Goal: Contribute content

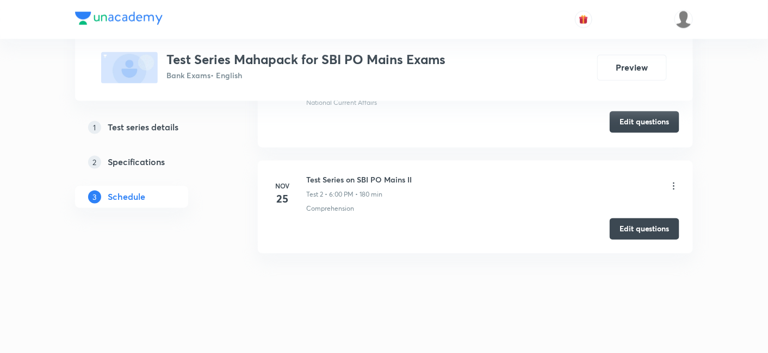
click at [635, 119] on button "Edit questions" at bounding box center [645, 122] width 70 height 22
click at [629, 220] on button "Edit questions" at bounding box center [645, 228] width 70 height 22
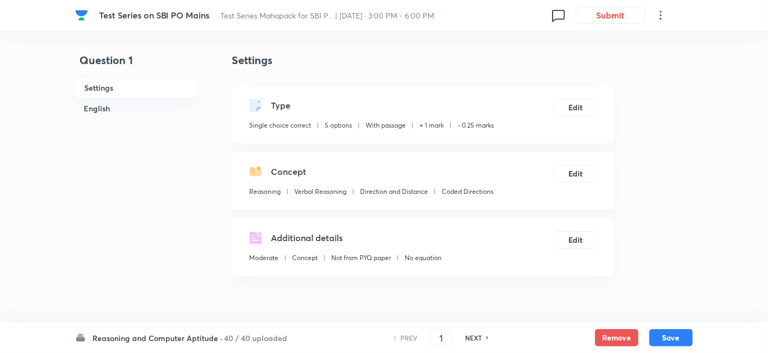
click at [192, 344] on div "Reasoning and Computer Aptitude · 40 / 40 uploaded PREV 1 ​ NEXT Remove Save" at bounding box center [384, 338] width 618 height 30
click at [183, 338] on h6 "Reasoning and Computer Aptitude ·" at bounding box center [157, 338] width 130 height 11
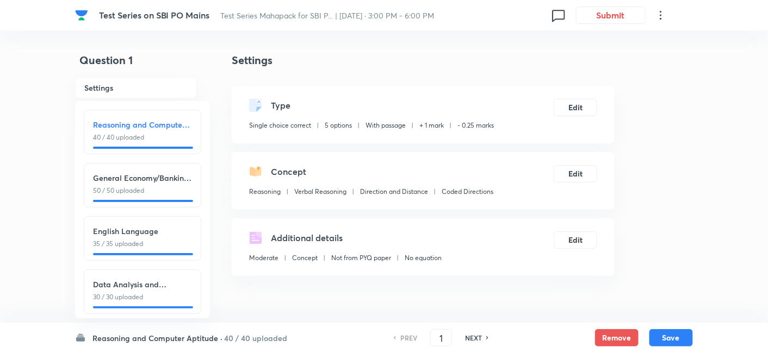
click at [121, 295] on p "30 / 30 uploaded" at bounding box center [142, 298] width 99 height 10
type input "126"
checkbox input "false"
checkbox input "true"
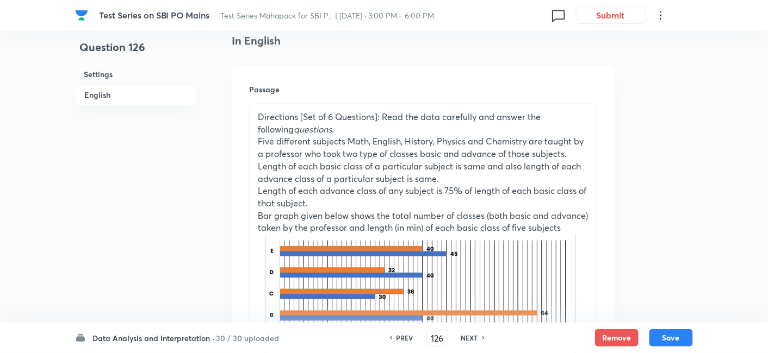
scroll to position [302, 0]
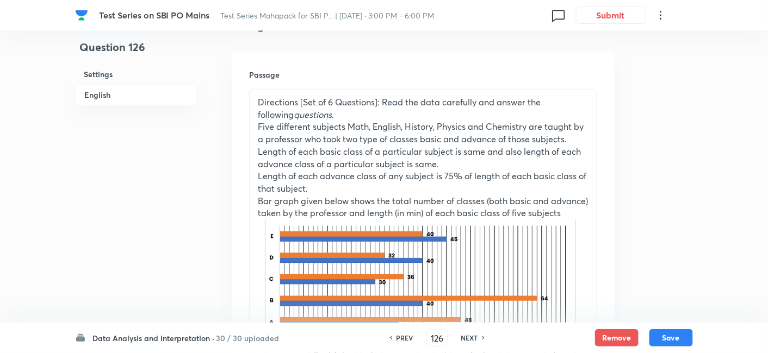
click at [468, 338] on h6 "NEXT" at bounding box center [469, 338] width 17 height 10
type input "127"
checkbox input "false"
checkbox input "true"
click at [468, 338] on h6 "NEXT" at bounding box center [469, 338] width 17 height 10
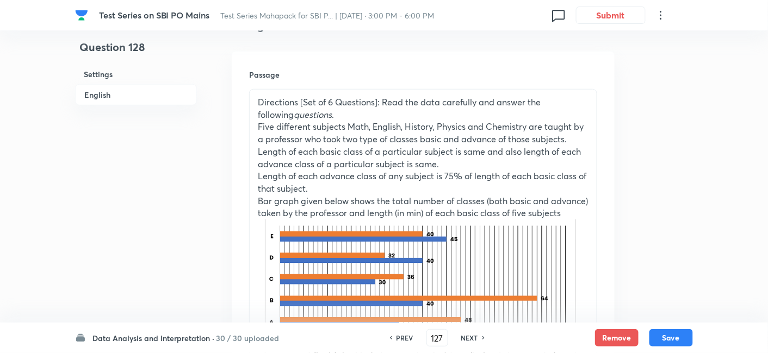
type input "128"
checkbox input "false"
checkbox input "true"
click at [468, 338] on h6 "NEXT" at bounding box center [469, 338] width 17 height 10
type input "129"
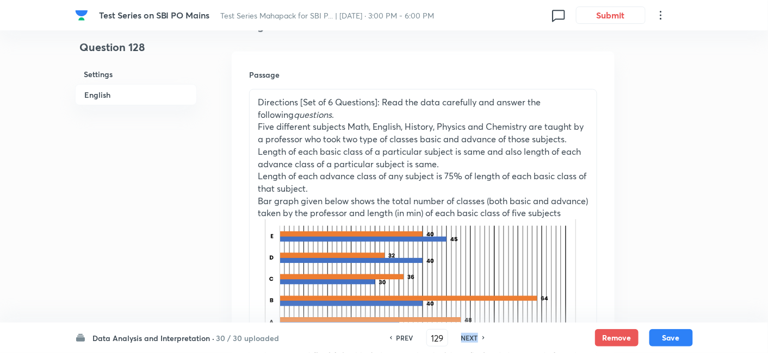
checkbox input "false"
checkbox input "true"
click at [468, 338] on h6 "NEXT" at bounding box center [469, 338] width 17 height 10
type input "130"
checkbox input "false"
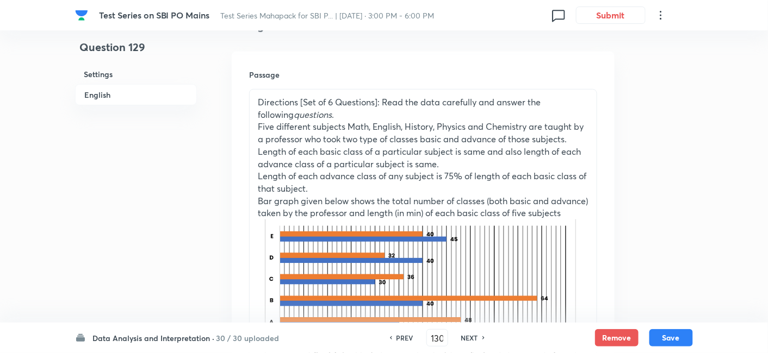
checkbox input "true"
click at [468, 338] on h6 "NEXT" at bounding box center [469, 338] width 17 height 10
type input "131"
checkbox input "false"
checkbox input "true"
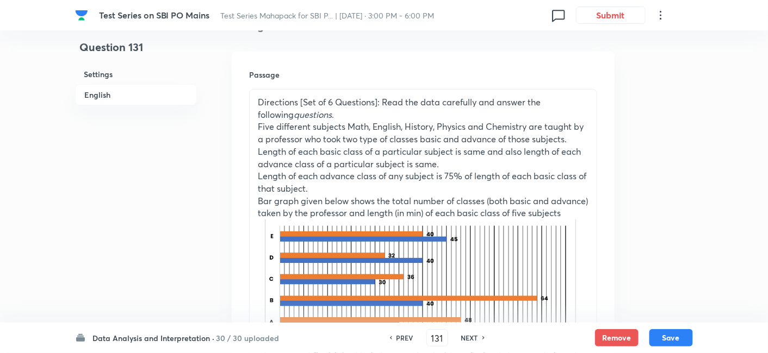
click at [468, 338] on h6 "NEXT" at bounding box center [469, 338] width 17 height 10
type input "132"
checkbox input "false"
checkbox input "true"
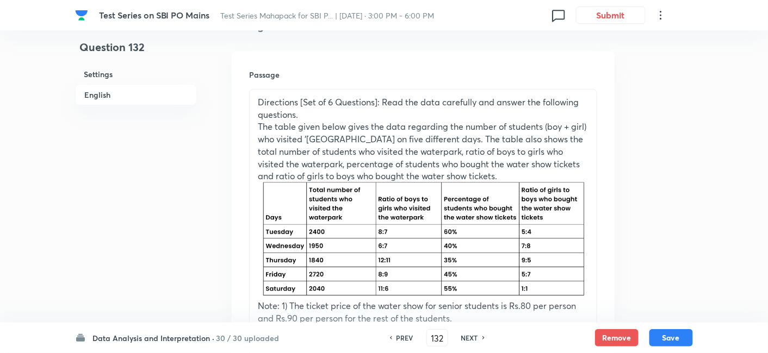
click at [468, 338] on h6 "NEXT" at bounding box center [469, 338] width 17 height 10
type input "133"
checkbox input "false"
checkbox input "true"
click at [468, 338] on h6 "NEXT" at bounding box center [469, 338] width 17 height 10
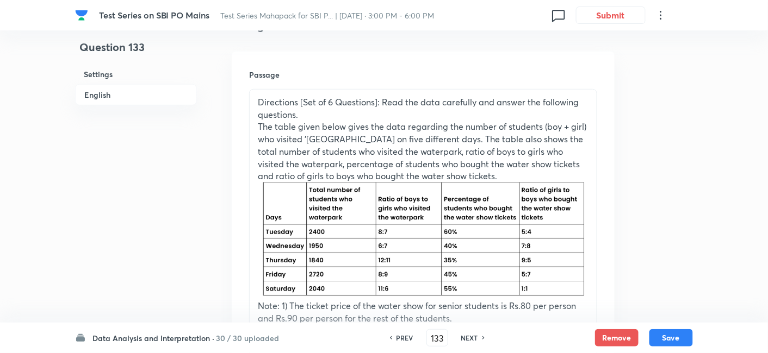
type input "134"
checkbox input "false"
checkbox input "true"
click at [468, 338] on h6 "NEXT" at bounding box center [469, 338] width 17 height 10
type input "135"
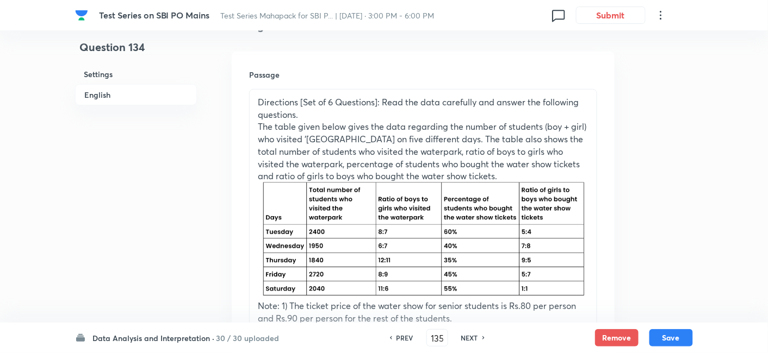
checkbox input "true"
click at [468, 338] on h6 "NEXT" at bounding box center [469, 338] width 17 height 10
type input "136"
checkbox input "false"
checkbox input "true"
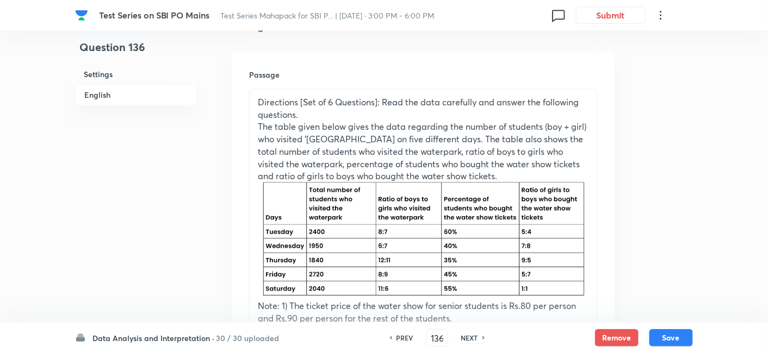
click at [468, 338] on h6 "NEXT" at bounding box center [469, 338] width 17 height 10
type input "137"
checkbox input "true"
checkbox input "false"
click at [468, 338] on h6 "NEXT" at bounding box center [469, 338] width 17 height 10
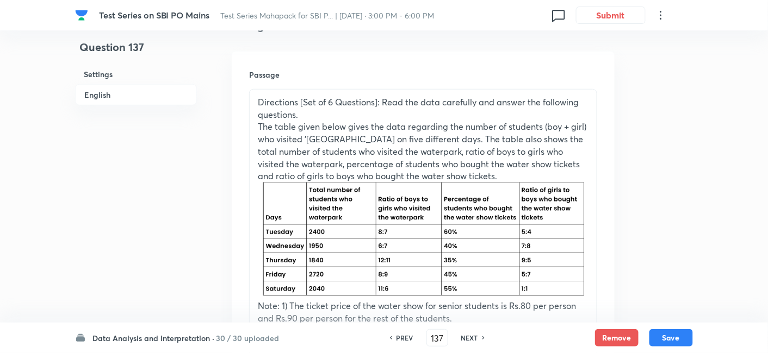
type input "138"
checkbox input "true"
checkbox input "false"
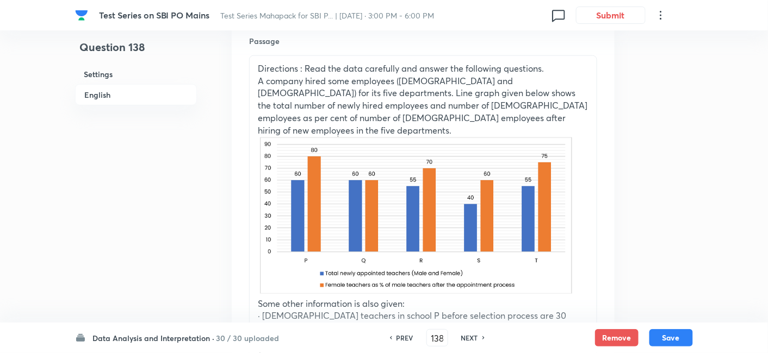
scroll to position [334, 0]
click at [471, 339] on h6 "NEXT" at bounding box center [469, 338] width 17 height 10
type input "139"
checkbox input "false"
checkbox input "true"
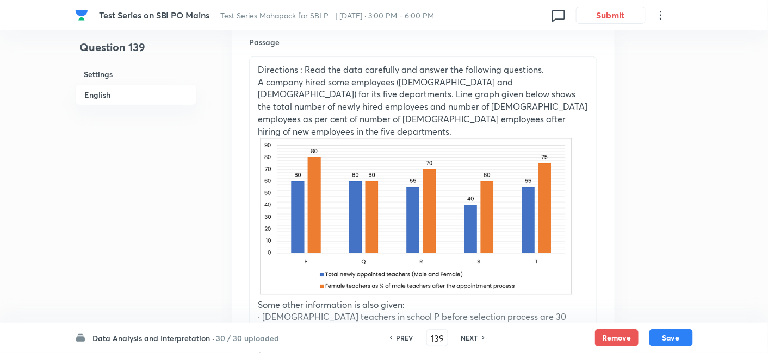
click at [471, 339] on h6 "NEXT" at bounding box center [469, 338] width 17 height 10
type input "140"
checkbox input "false"
checkbox input "true"
click at [471, 339] on h6 "NEXT" at bounding box center [469, 338] width 17 height 10
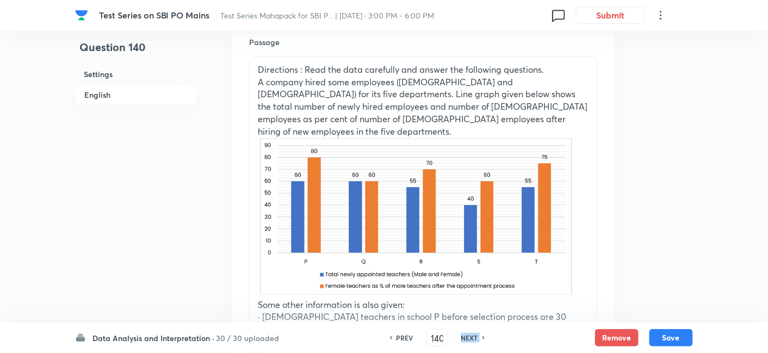
type input "141"
checkbox input "true"
checkbox input "false"
click at [471, 339] on h6 "NEXT" at bounding box center [469, 338] width 17 height 10
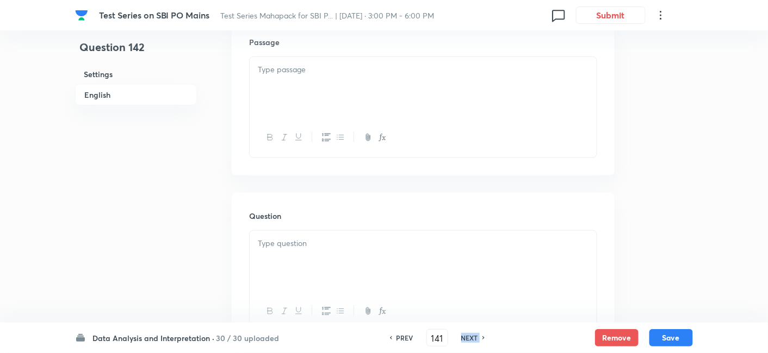
checkbox input "false"
type input "142"
checkbox input "true"
click at [471, 339] on h6 "NEXT" at bounding box center [469, 338] width 17 height 10
type input "143"
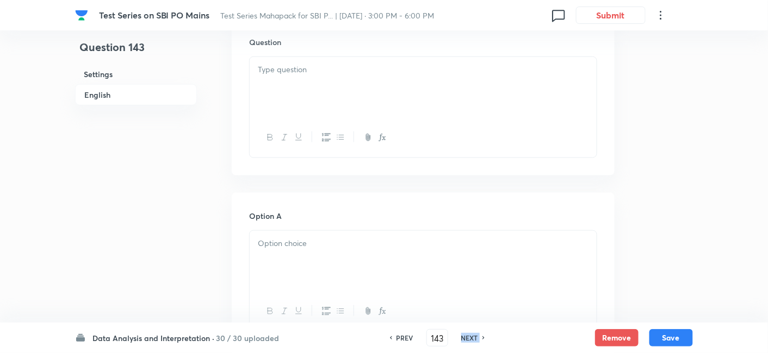
checkbox input "false"
checkbox input "true"
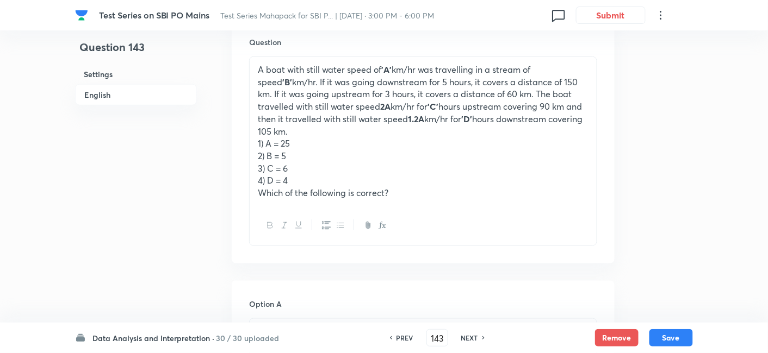
click at [471, 339] on h6 "NEXT" at bounding box center [469, 338] width 17 height 10
type input "144"
checkbox input "true"
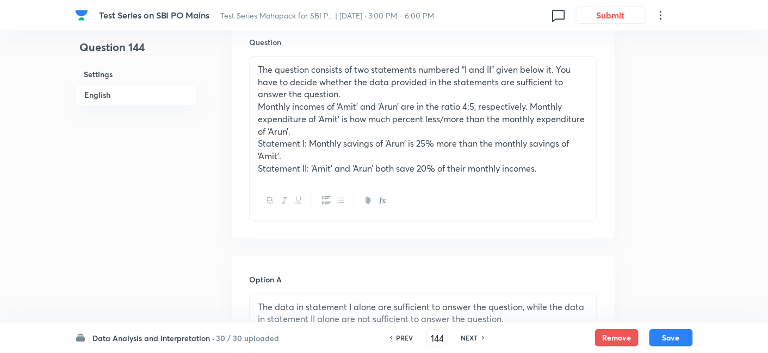
click at [471, 339] on h6 "NEXT" at bounding box center [469, 338] width 17 height 10
type input "145"
checkbox input "true"
checkbox input "false"
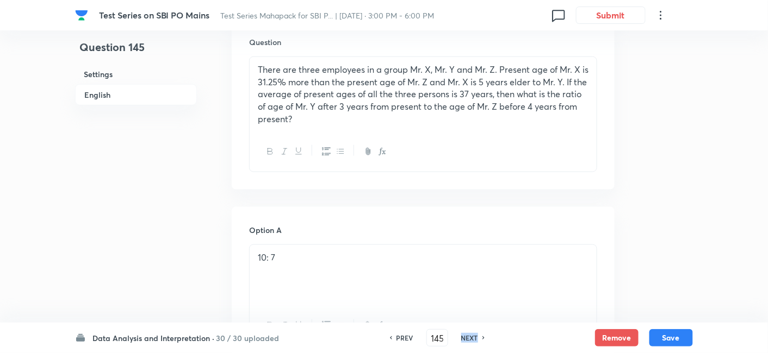
click at [471, 339] on h6 "NEXT" at bounding box center [469, 338] width 17 height 10
type input "146"
checkbox input "false"
checkbox input "true"
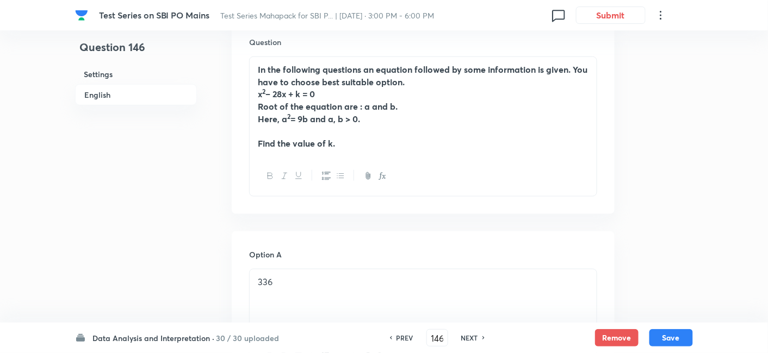
click at [471, 339] on h6 "NEXT" at bounding box center [469, 338] width 17 height 10
type input "147"
checkbox input "false"
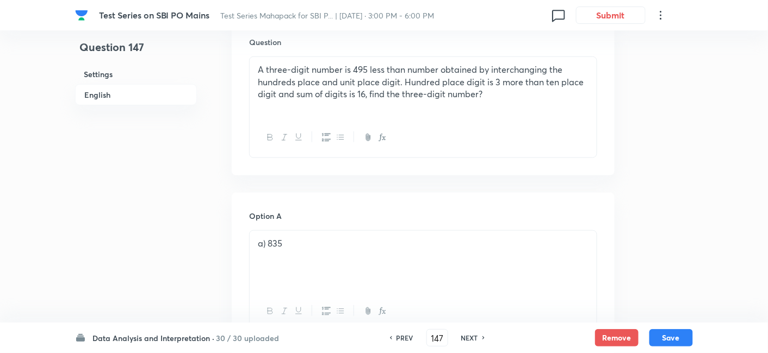
click at [471, 339] on h6 "NEXT" at bounding box center [469, 338] width 17 height 10
checkbox input "false"
type input "148"
click at [471, 339] on h6 "NEXT" at bounding box center [469, 338] width 17 height 10
checkbox input "false"
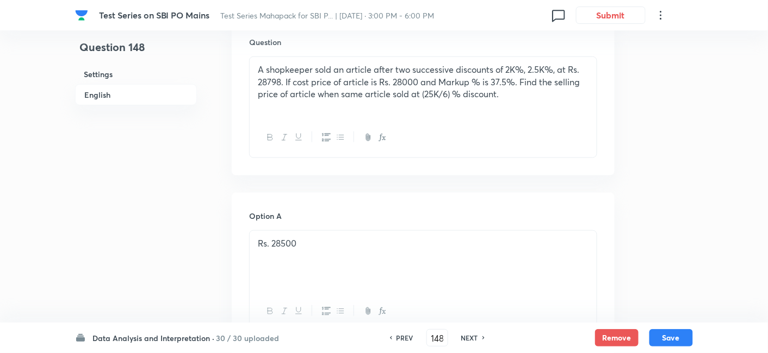
type input "149"
click at [471, 339] on h6 "NEXT" at bounding box center [469, 338] width 17 height 10
checkbox input "false"
type input "150"
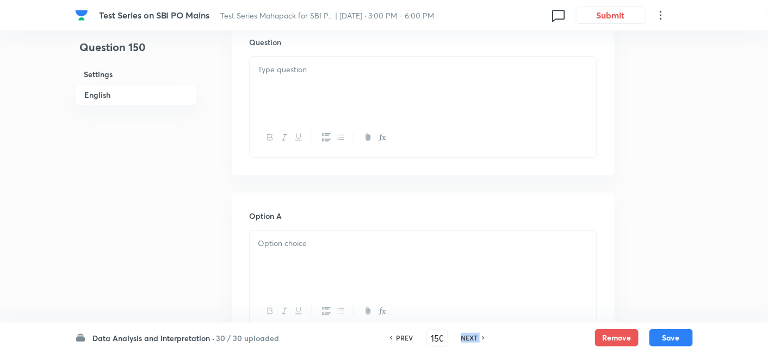
checkbox input "true"
click at [471, 339] on h6 "NEXT" at bounding box center [469, 338] width 17 height 10
type input "151"
checkbox input "true"
checkbox input "false"
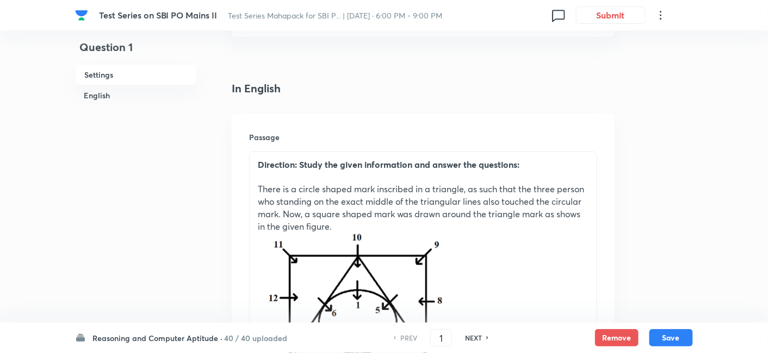
scroll to position [241, 0]
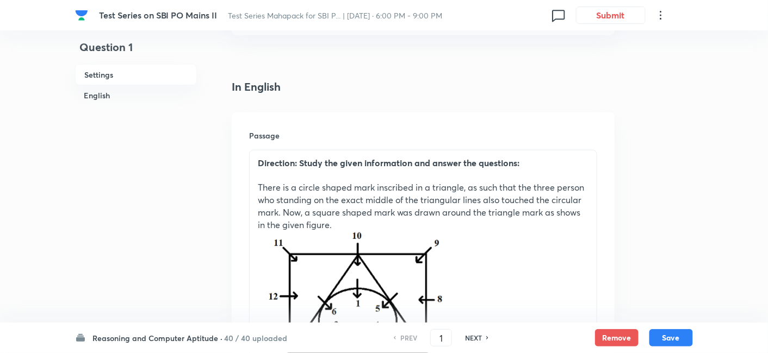
click at [158, 338] on h6 "Reasoning and Computer Aptitude ·" at bounding box center [157, 338] width 130 height 11
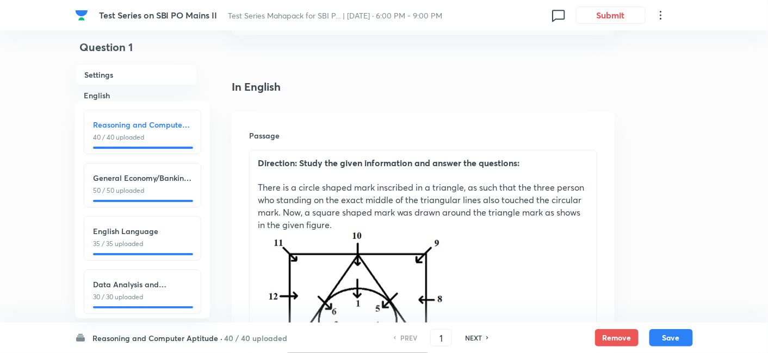
click at [138, 301] on p "30 / 30 uploaded" at bounding box center [142, 298] width 99 height 10
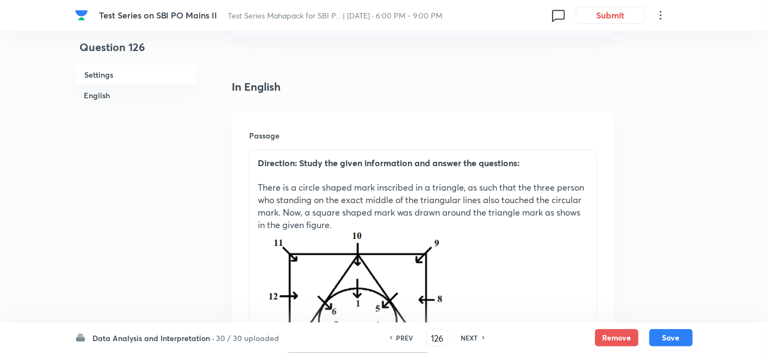
type input "126"
checkbox input "false"
checkbox input "true"
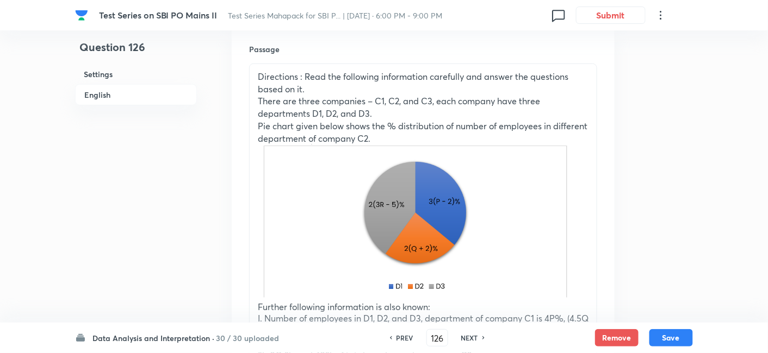
scroll to position [328, 0]
click at [470, 339] on h6 "NEXT" at bounding box center [469, 338] width 17 height 10
type input "127"
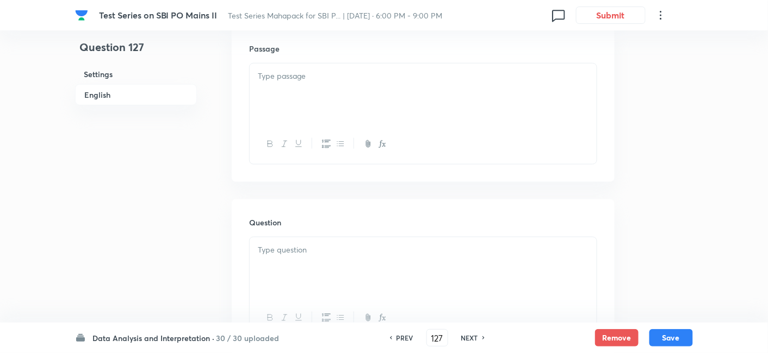
checkbox input "false"
checkbox input "true"
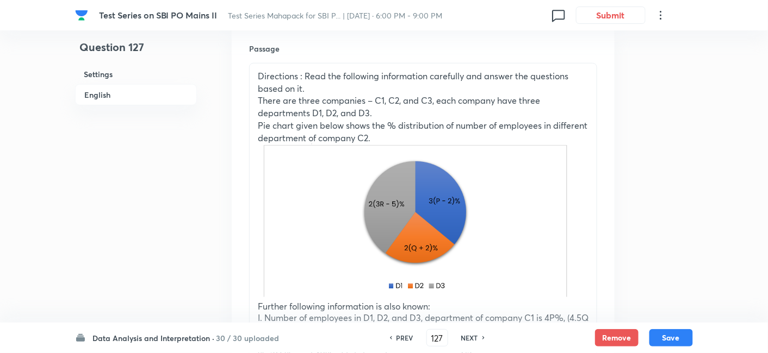
click at [470, 339] on h6 "NEXT" at bounding box center [469, 338] width 17 height 10
type input "128"
checkbox input "false"
checkbox input "true"
click at [470, 339] on h6 "NEXT" at bounding box center [469, 338] width 17 height 10
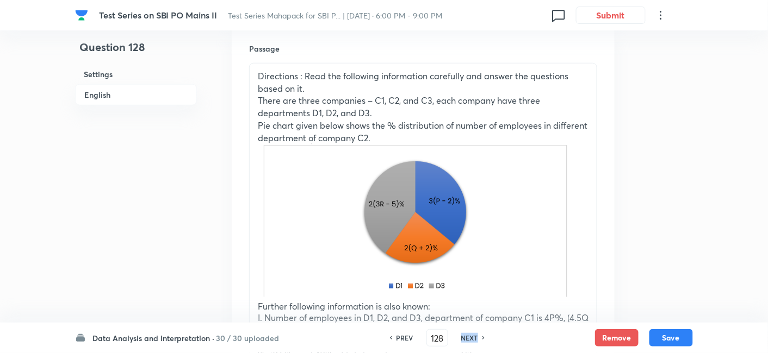
type input "129"
checkbox input "false"
checkbox input "true"
click at [470, 339] on h6 "NEXT" at bounding box center [469, 338] width 17 height 10
type input "130"
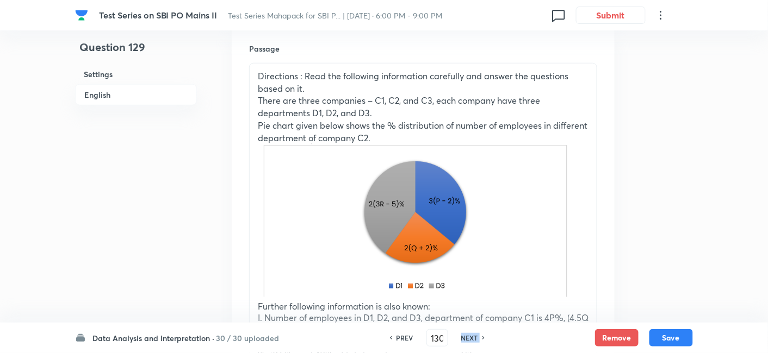
checkbox input "false"
checkbox input "true"
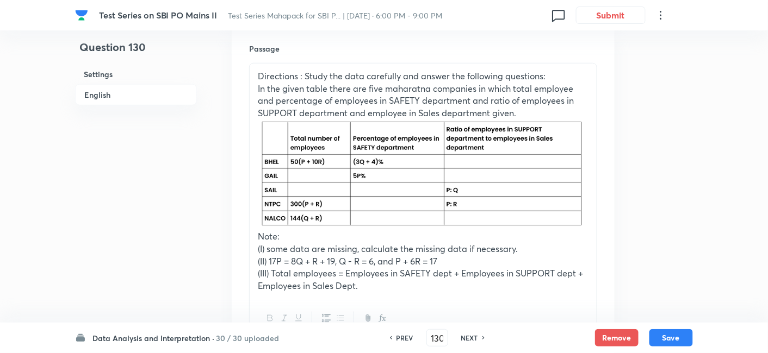
click at [470, 339] on h6 "NEXT" at bounding box center [469, 338] width 17 height 10
type input "131"
checkbox input "false"
checkbox input "true"
click at [470, 339] on h6 "NEXT" at bounding box center [469, 338] width 17 height 10
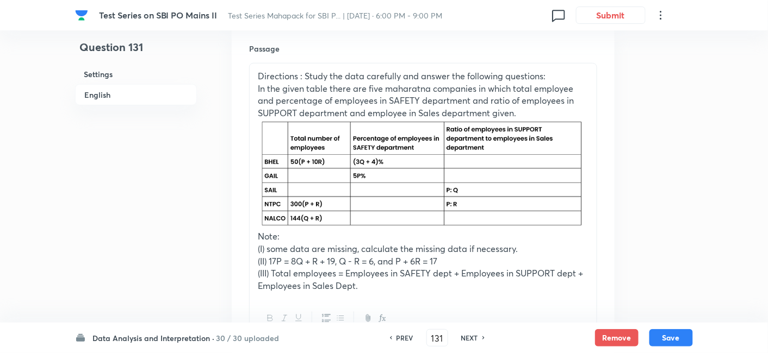
type input "132"
checkbox input "false"
checkbox input "true"
click at [470, 339] on h6 "NEXT" at bounding box center [469, 338] width 17 height 10
type input "133"
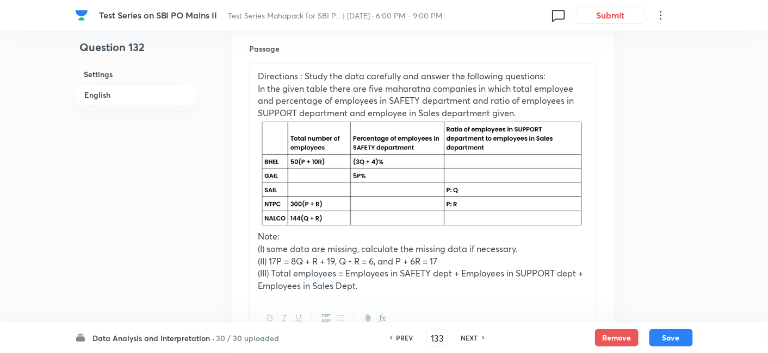
checkbox input "false"
checkbox input "true"
click at [470, 339] on h6 "NEXT" at bounding box center [469, 338] width 17 height 10
type input "134"
checkbox input "false"
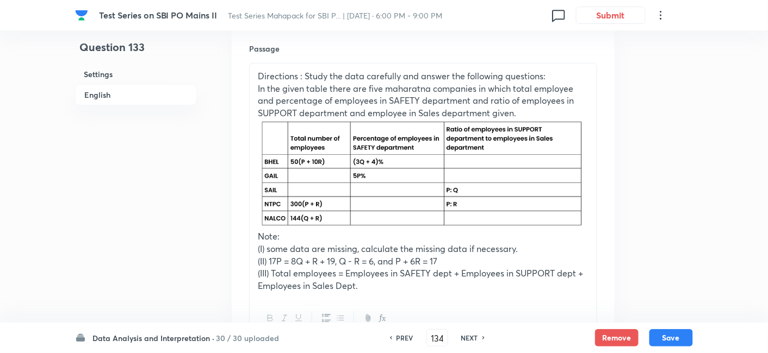
checkbox input "true"
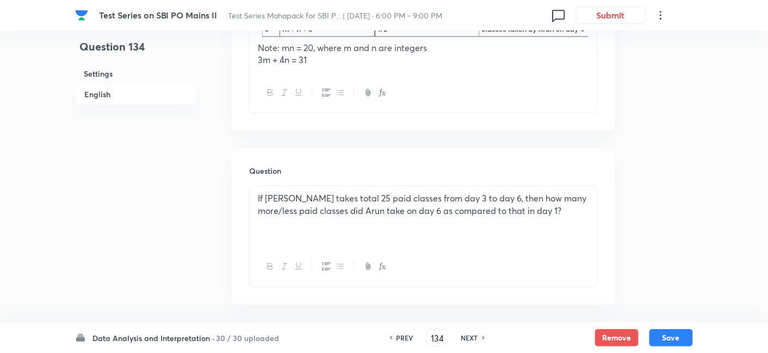
scroll to position [624, 0]
click at [468, 337] on h6 "NEXT" at bounding box center [469, 338] width 17 height 10
type input "135"
checkbox input "false"
checkbox input "true"
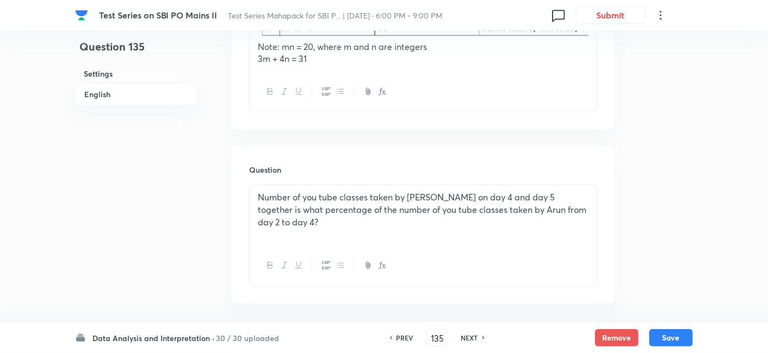
click at [468, 337] on h6 "NEXT" at bounding box center [469, 338] width 17 height 10
type input "136"
checkbox input "false"
checkbox input "true"
click at [468, 337] on h6 "NEXT" at bounding box center [469, 338] width 17 height 10
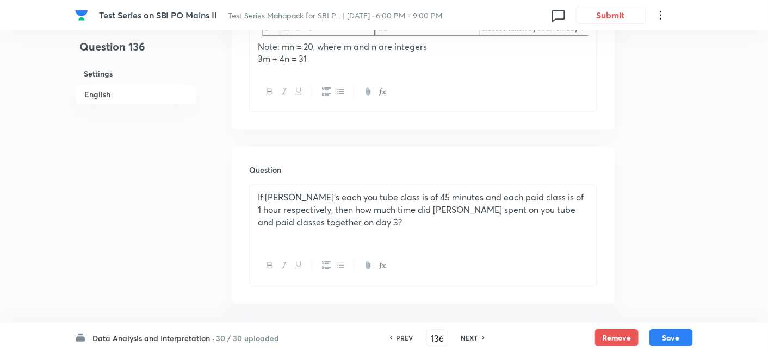
type input "137"
checkbox input "false"
checkbox input "true"
click at [468, 337] on h6 "NEXT" at bounding box center [469, 338] width 17 height 10
type input "138"
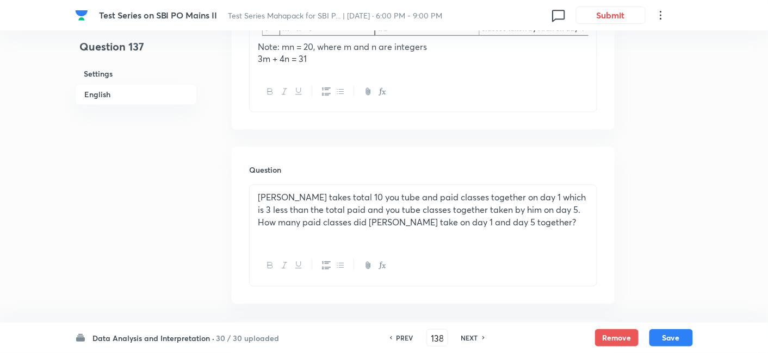
checkbox input "false"
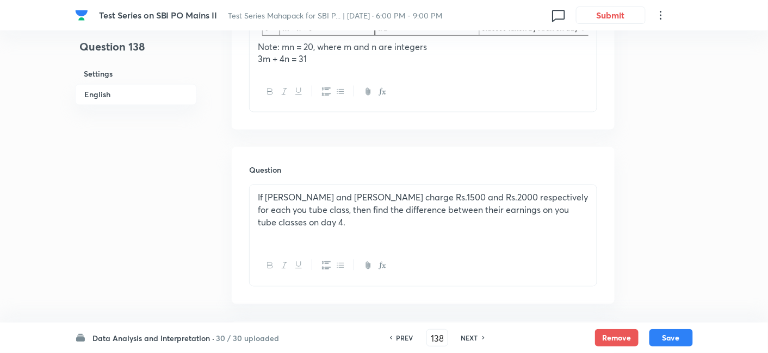
click at [390, 338] on icon at bounding box center [390, 337] width 3 height 5
checkbox input "false"
type input "137"
checkbox input "true"
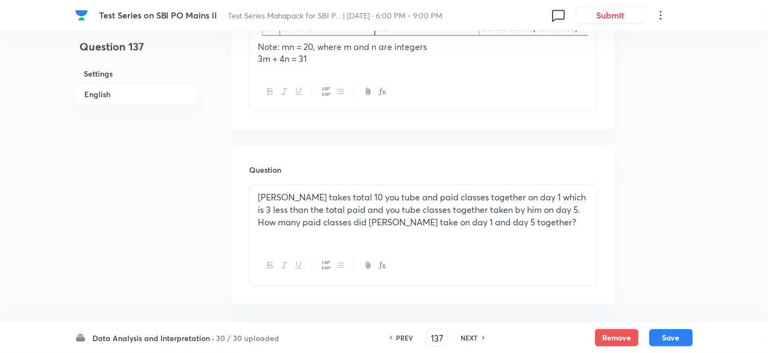
click at [390, 338] on icon at bounding box center [390, 337] width 3 height 5
type input "136"
checkbox input "true"
checkbox input "false"
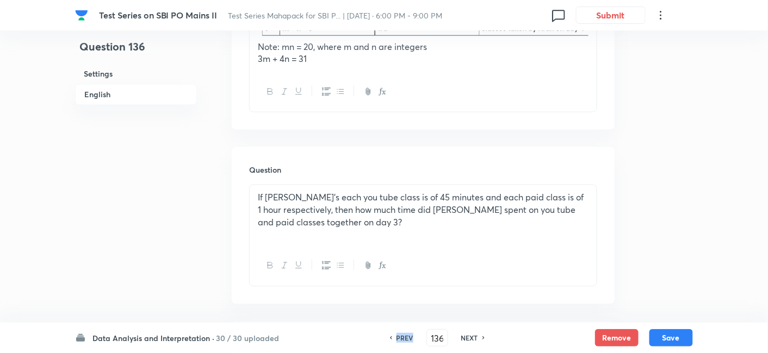
click at [390, 338] on icon at bounding box center [390, 337] width 3 height 5
checkbox input "false"
type input "135"
checkbox input "true"
click at [390, 338] on icon at bounding box center [390, 337] width 3 height 5
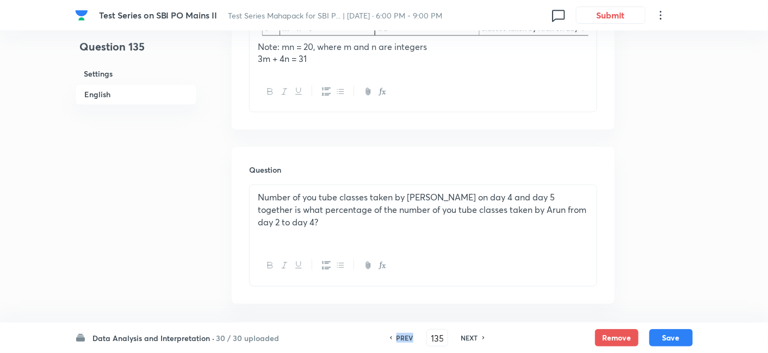
type input "134"
checkbox input "false"
checkbox input "true"
click at [390, 338] on icon at bounding box center [390, 337] width 3 height 5
type input "133"
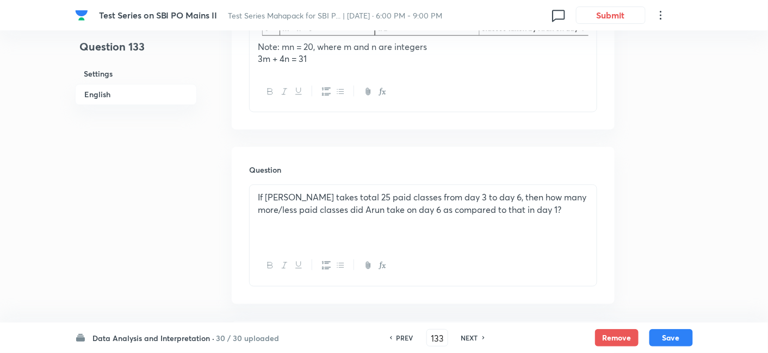
checkbox input "true"
checkbox input "false"
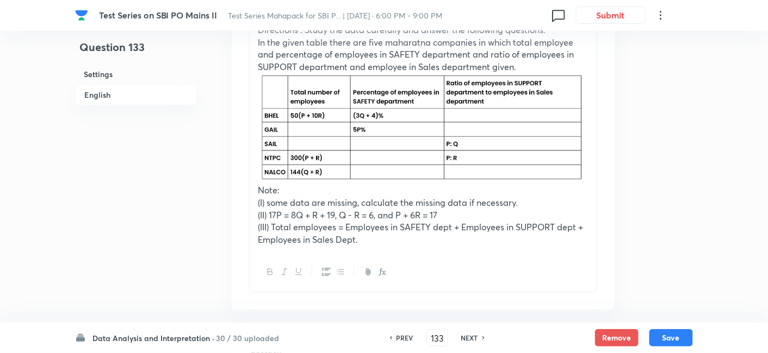
scroll to position [369, 0]
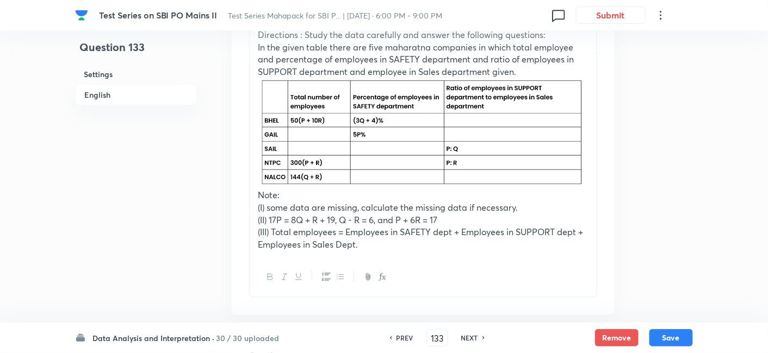
click at [466, 334] on h6 "NEXT" at bounding box center [469, 338] width 17 height 10
type input "134"
checkbox input "false"
checkbox input "true"
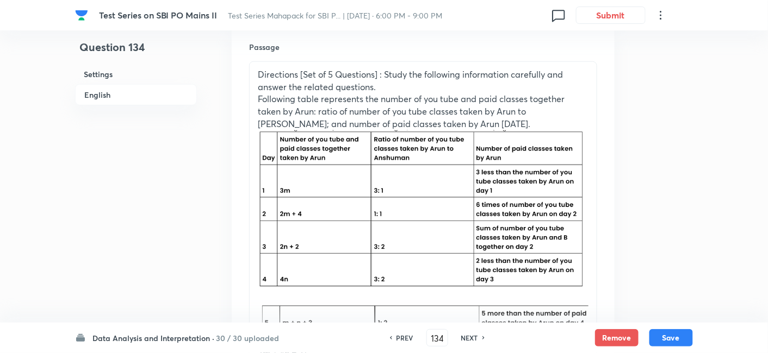
scroll to position [331, 0]
drag, startPoint x: 256, startPoint y: 73, endPoint x: 463, endPoint y: 119, distance: 211.5
click at [463, 119] on div "Directions [Set of 5 Questions] : Study the following information carefully and…" at bounding box center [423, 213] width 347 height 305
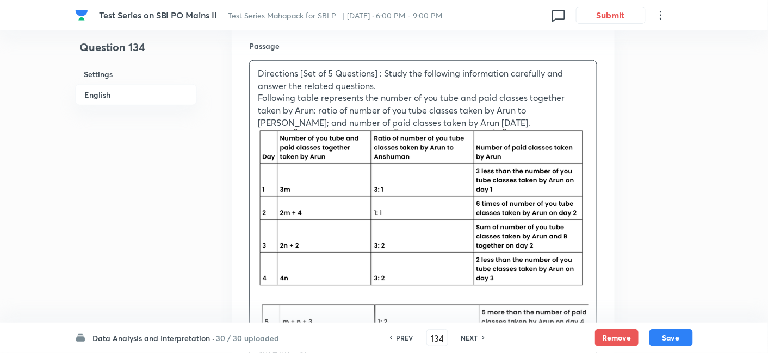
copy div "Directions [Set of 5 Questions] : Study the following information carefully and…"
drag, startPoint x: 256, startPoint y: 154, endPoint x: 517, endPoint y: 282, distance: 290.6
click at [517, 282] on div "Directions [Set of 5 Questions] : Study the following information carefully and…" at bounding box center [423, 213] width 347 height 305
click at [440, 86] on p "Directions [Set of 5 Questions] : Study the following information carefully and…" at bounding box center [423, 79] width 331 height 24
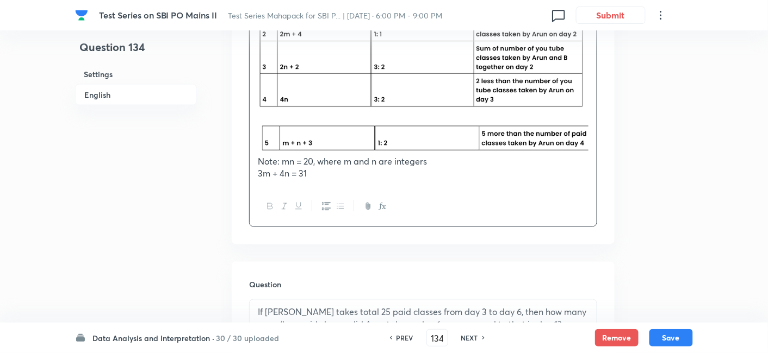
scroll to position [514, 0]
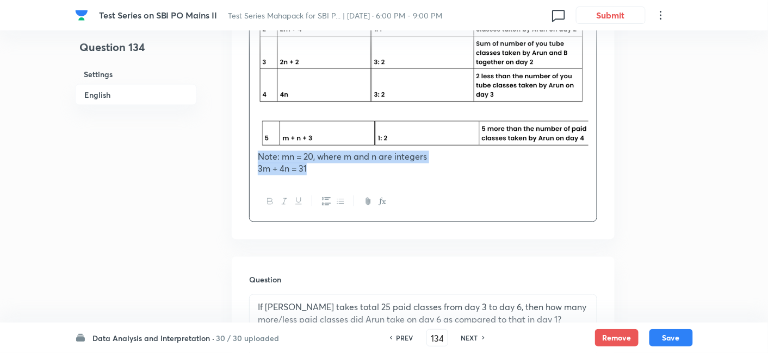
drag, startPoint x: 258, startPoint y: 159, endPoint x: 320, endPoint y: 174, distance: 64.4
click at [320, 174] on div "Directions [Set of 5 Questions] : Study the following information carefully and…" at bounding box center [423, 29] width 347 height 305
copy div "Note: mn = 20, where m and n are integers 3m + 4n = 31"
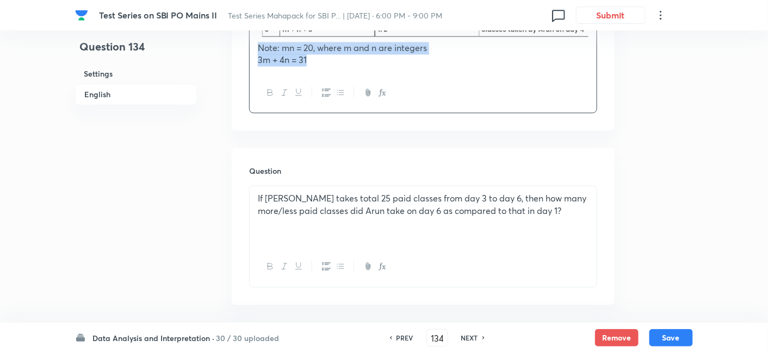
scroll to position [619, 0]
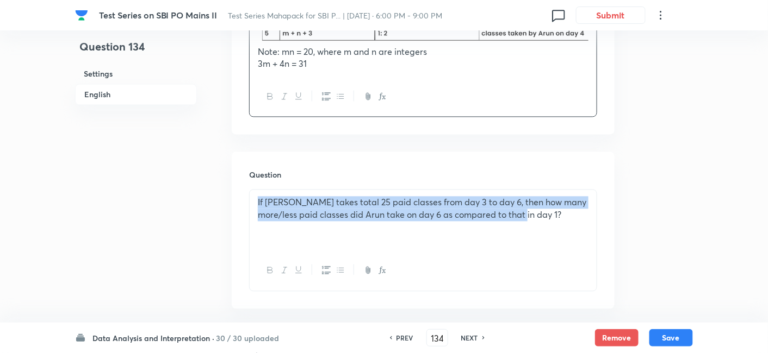
drag, startPoint x: 251, startPoint y: 200, endPoint x: 543, endPoint y: 232, distance: 293.8
click at [543, 232] on div "If [PERSON_NAME] takes total 25 paid classes from day 3 to day 6, then how many…" at bounding box center [423, 220] width 347 height 61
copy p "If [PERSON_NAME] takes total 25 paid classes from day 3 to day 6, then how many…"
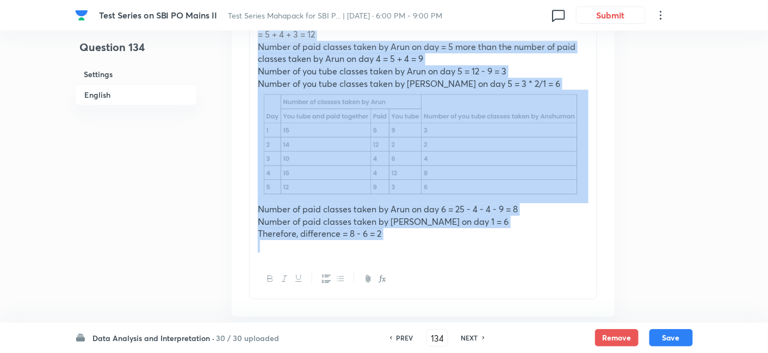
scroll to position [2279, 0]
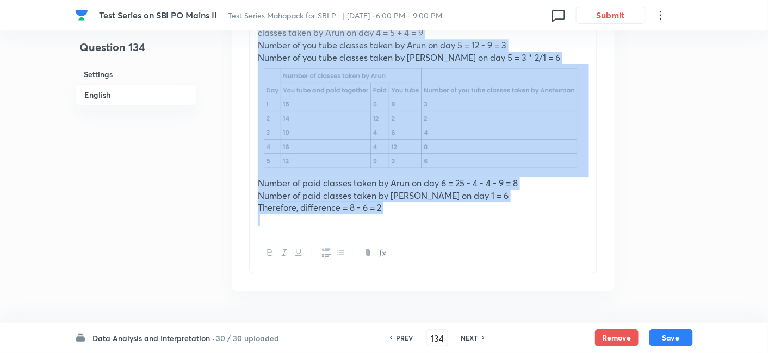
drag, startPoint x: 253, startPoint y: 126, endPoint x: 468, endPoint y: 210, distance: 231.2
copy div "Loremips do = 36 => s = 60/a 7c + 6a = 63 6 * 17/e + 5s = 18 6d 3 - 32e + 68 = …"
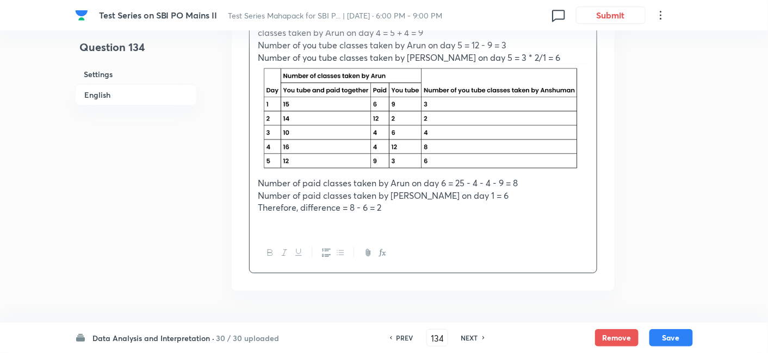
click at [465, 335] on h6 "NEXT" at bounding box center [469, 338] width 17 height 10
type input "135"
checkbox input "false"
checkbox input "true"
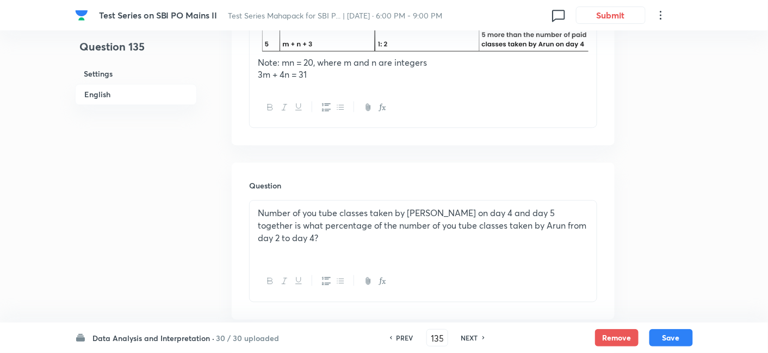
scroll to position [612, 0]
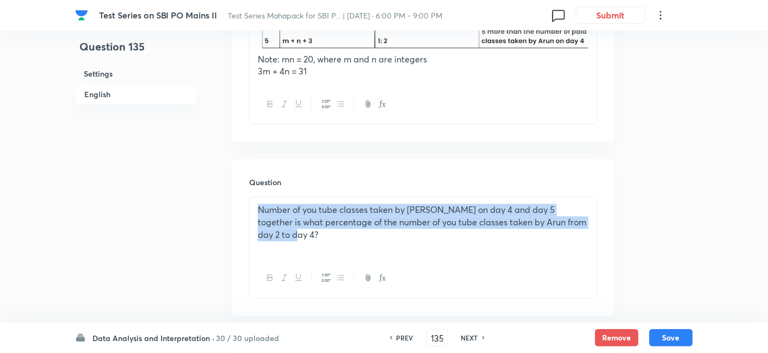
drag, startPoint x: 250, startPoint y: 209, endPoint x: 346, endPoint y: 257, distance: 107.5
click at [346, 257] on div "Number of you tube classes taken by [PERSON_NAME] on day 4 and day 5 together i…" at bounding box center [423, 228] width 347 height 61
copy p "Number of you tube classes taken by [PERSON_NAME] on day 4 and day 5 together i…"
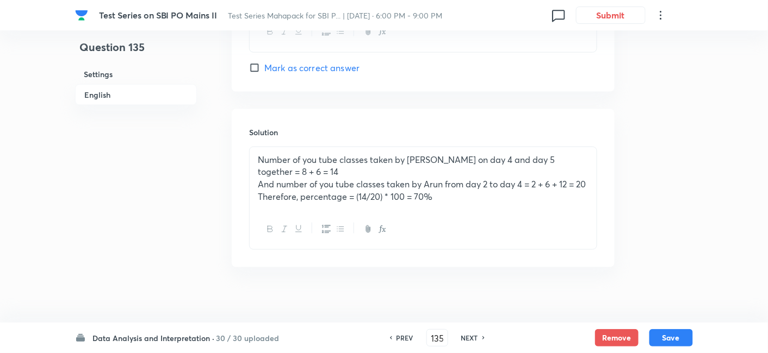
scroll to position [1714, 0]
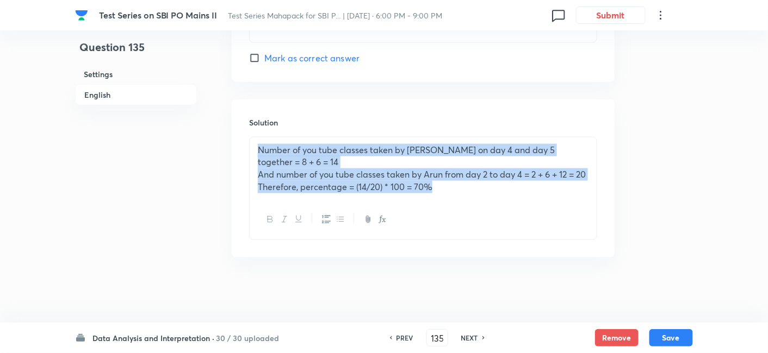
drag, startPoint x: 255, startPoint y: 134, endPoint x: 510, endPoint y: 199, distance: 263.1
click at [510, 199] on div "Number of you tube classes taken by [PERSON_NAME] on day 4 and day 5 together =…" at bounding box center [423, 169] width 347 height 63
copy div "Number of you tube classes taken by [PERSON_NAME] on day 4 and day 5 together =…"
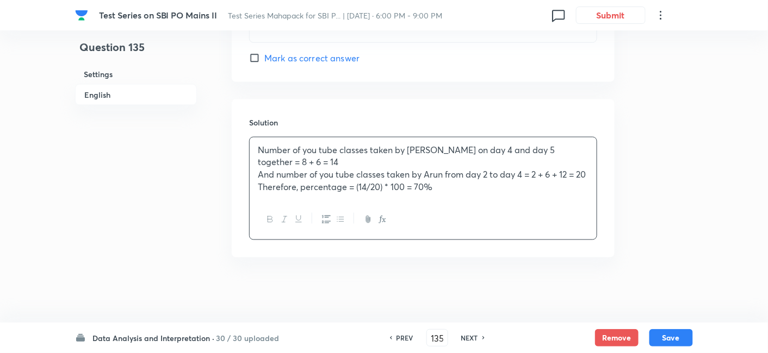
click at [477, 339] on div "NEXT" at bounding box center [471, 338] width 29 height 10
type input "136"
checkbox input "false"
checkbox input "true"
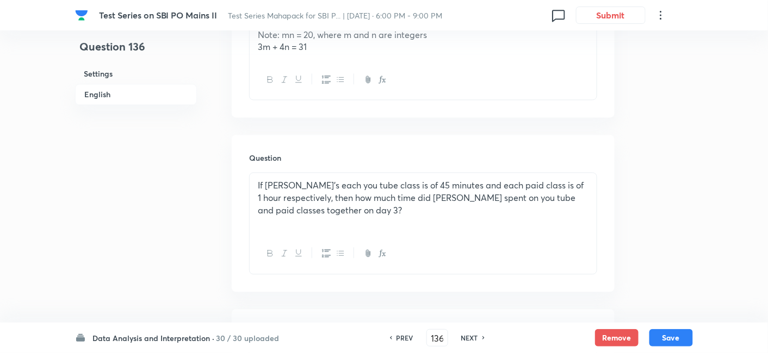
scroll to position [637, 0]
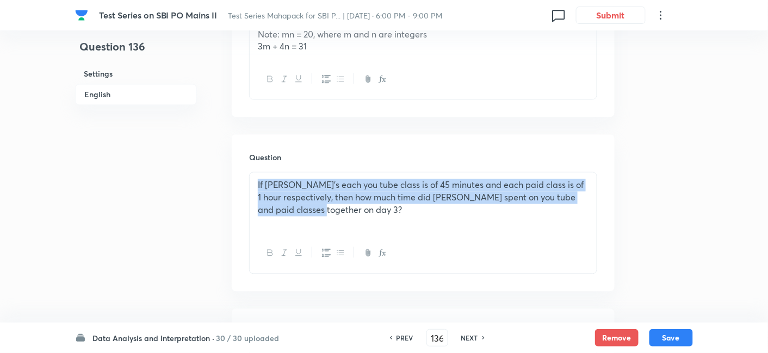
drag, startPoint x: 255, startPoint y: 188, endPoint x: 380, endPoint y: 231, distance: 132.4
click at [380, 231] on div "If [PERSON_NAME]'s each you tube class is of 45 minutes and each paid class is …" at bounding box center [423, 203] width 347 height 61
copy p "If [PERSON_NAME]'s each you tube class is of 45 minutes and each paid class is …"
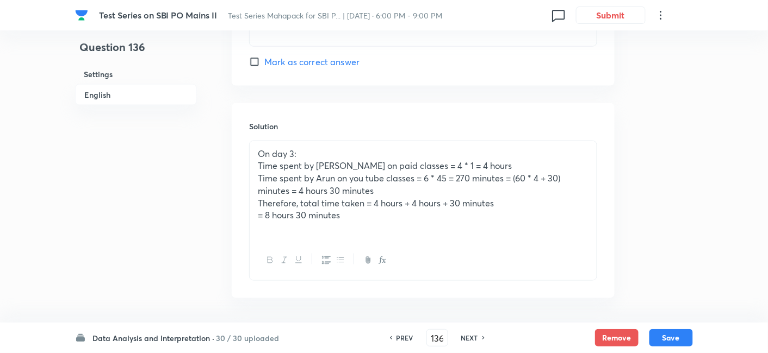
scroll to position [1701, 0]
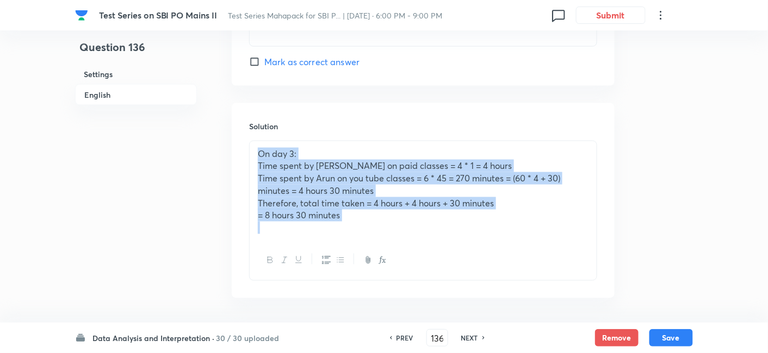
drag, startPoint x: 253, startPoint y: 151, endPoint x: 405, endPoint y: 252, distance: 182.3
click at [405, 252] on div "On day 3: Time spent by [PERSON_NAME] on paid classes = 4 * 1 = 4 hours Time sp…" at bounding box center [423, 211] width 348 height 140
copy div "On day 3: Time spent by [PERSON_NAME] on paid classes = 4 * 1 = 4 hours Time sp…"
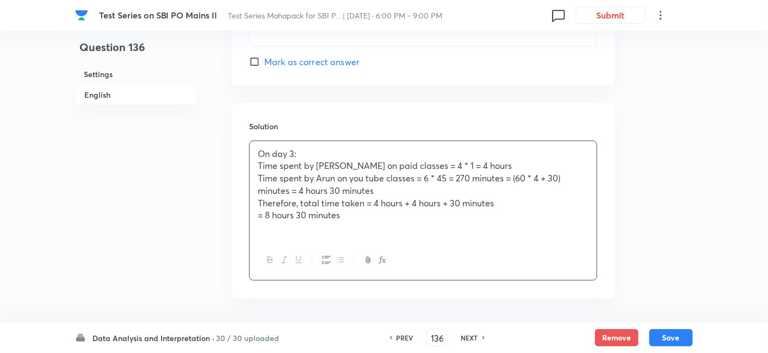
click at [462, 341] on h6 "NEXT" at bounding box center [469, 338] width 17 height 10
type input "137"
checkbox input "false"
checkbox input "true"
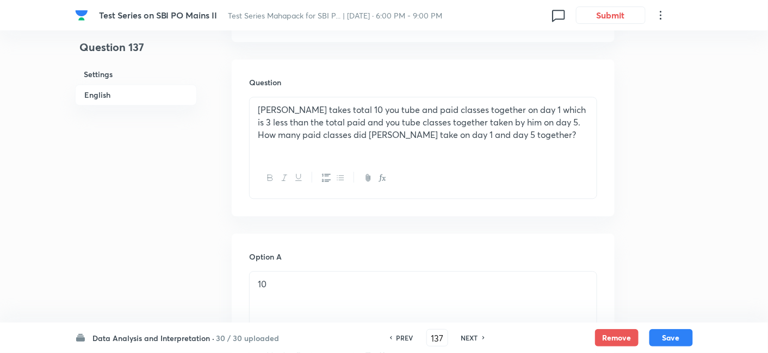
scroll to position [711, 0]
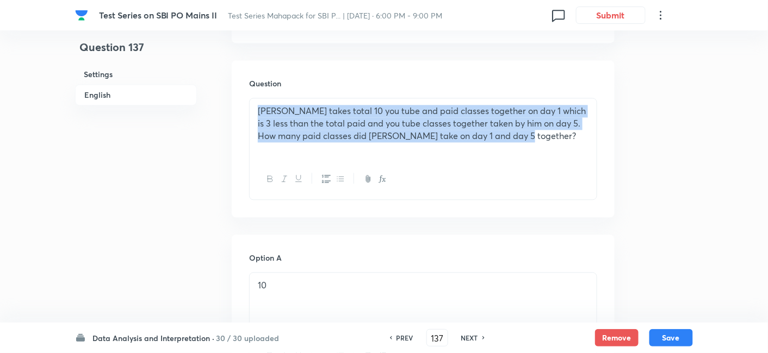
drag, startPoint x: 255, startPoint y: 110, endPoint x: 567, endPoint y: 163, distance: 316.4
click at [567, 163] on div "[PERSON_NAME] takes total 10 you tube and paid classes together on day 1 which …" at bounding box center [423, 149] width 348 height 102
copy p "[PERSON_NAME] takes total 10 you tube and paid classes together on day 1 which …"
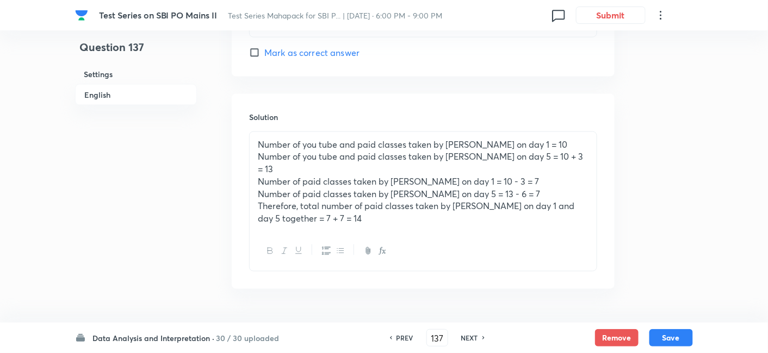
scroll to position [1711, 0]
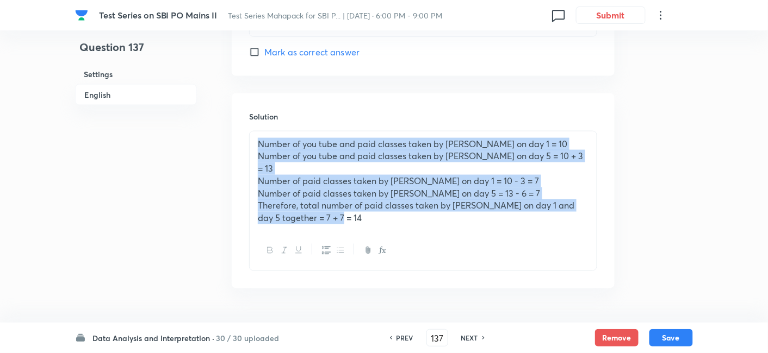
drag, startPoint x: 254, startPoint y: 136, endPoint x: 391, endPoint y: 226, distance: 163.8
click at [391, 226] on div "Number of you tube and paid classes taken by [PERSON_NAME] on day 1 = 10 Number…" at bounding box center [423, 201] width 348 height 140
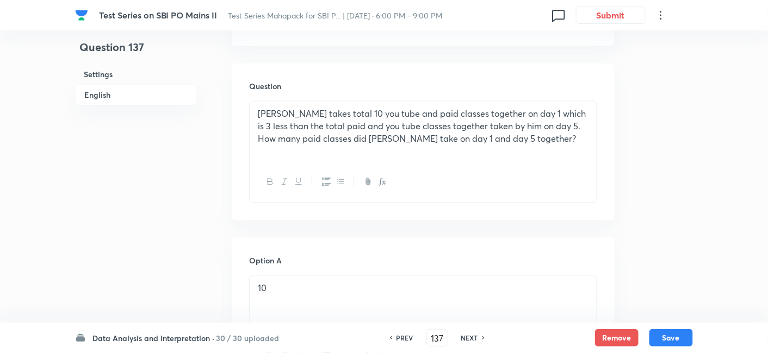
scroll to position [709, 0]
click at [469, 339] on h6 "NEXT" at bounding box center [469, 338] width 17 height 10
type input "138"
checkbox input "true"
checkbox input "false"
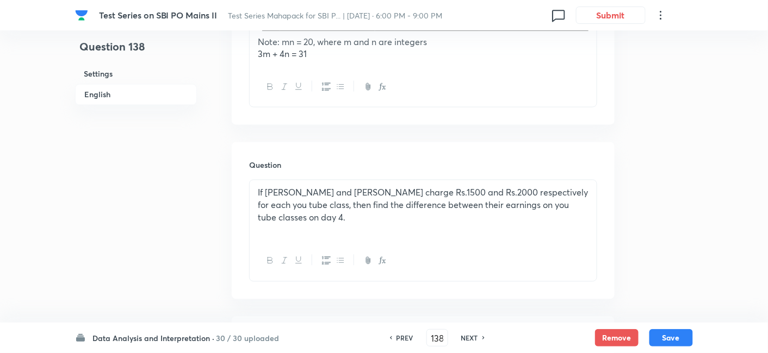
scroll to position [652, 0]
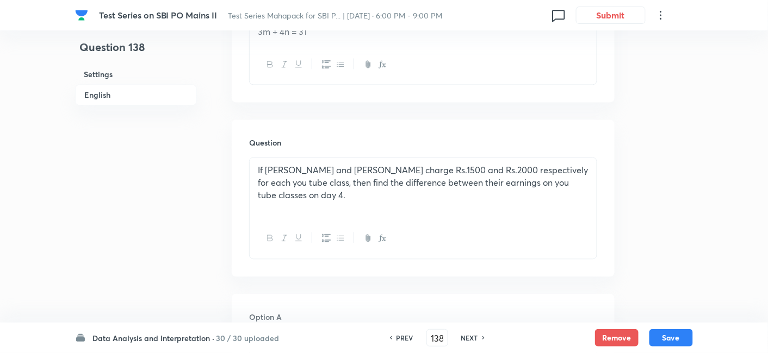
drag, startPoint x: 249, startPoint y: 167, endPoint x: 580, endPoint y: 187, distance: 331.7
click at [580, 187] on div "If [PERSON_NAME] and [PERSON_NAME] charge Rs.1500 and Rs.2000 respectively for …" at bounding box center [423, 208] width 348 height 102
drag, startPoint x: 250, startPoint y: 173, endPoint x: 524, endPoint y: 174, distance: 273.5
click at [524, 174] on div "If [PERSON_NAME] and [PERSON_NAME] charge Rs.1500 and Rs.2000 respectively for …" at bounding box center [423, 188] width 347 height 61
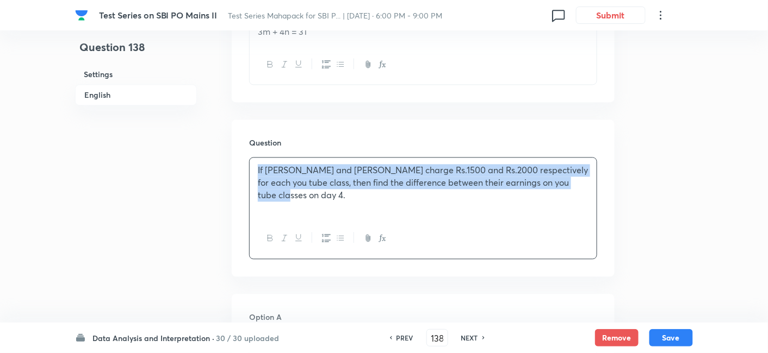
drag, startPoint x: 256, startPoint y: 170, endPoint x: 596, endPoint y: 188, distance: 341.4
click at [596, 188] on div "If [PERSON_NAME] and [PERSON_NAME] charge Rs.1500 and Rs.2000 respectively for …" at bounding box center [423, 188] width 347 height 61
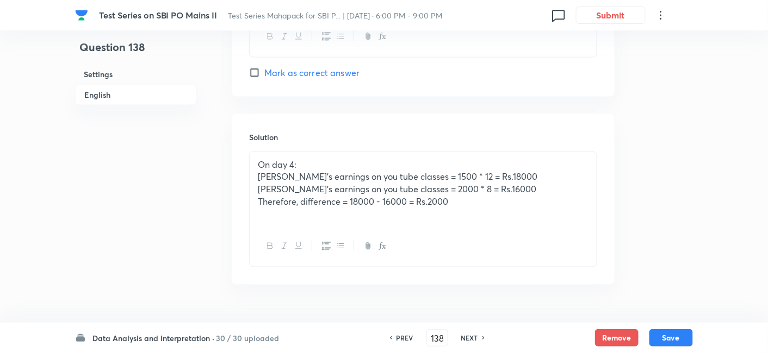
scroll to position [1714, 0]
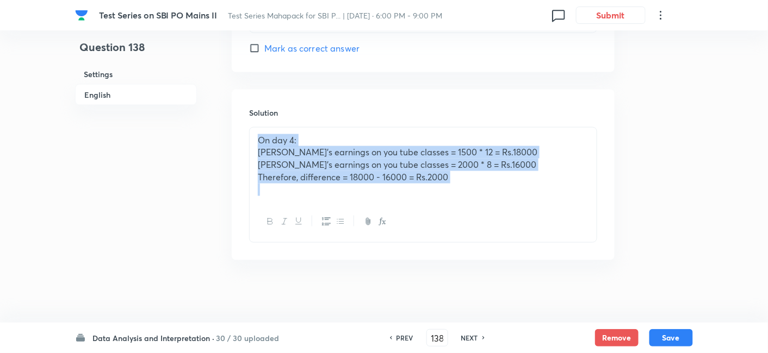
drag, startPoint x: 254, startPoint y: 136, endPoint x: 515, endPoint y: 193, distance: 267.7
click at [515, 193] on div "On day 4: [PERSON_NAME]'s earnings on you tube classes = 1500 * 12 = Rs.18000 […" at bounding box center [423, 165] width 347 height 75
